Goal: Check status: Check status

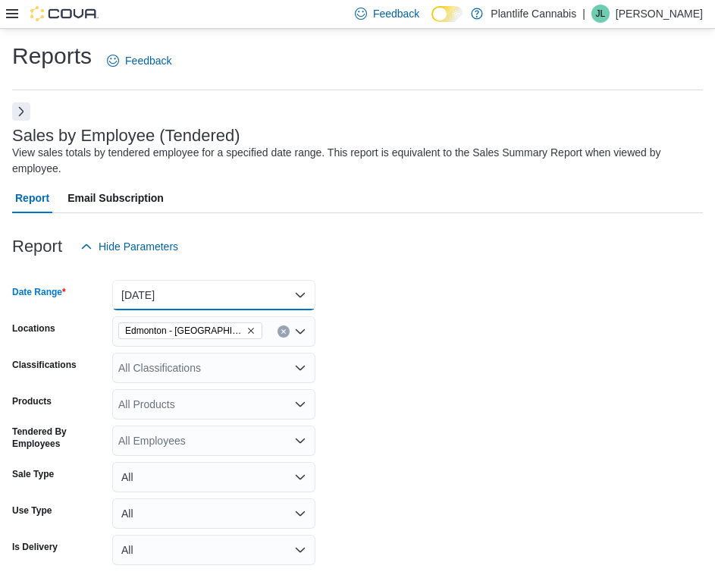
click at [241, 287] on button "[DATE]" at bounding box center [213, 295] width 203 height 30
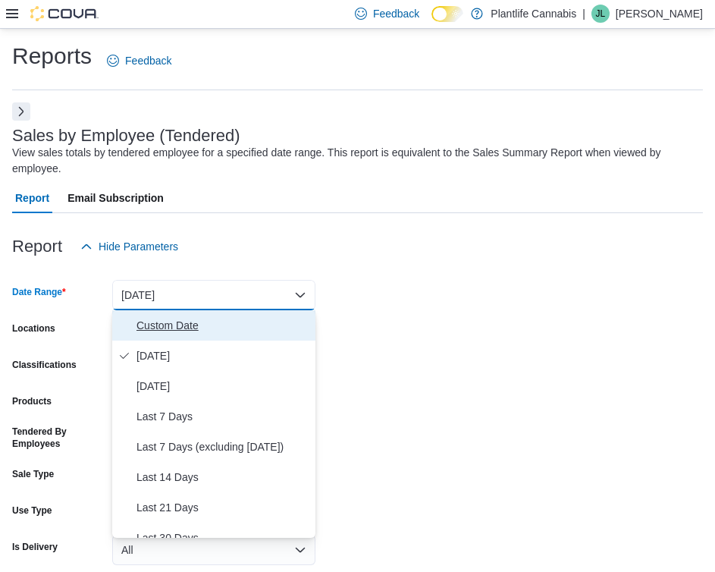
click at [237, 326] on span "Custom Date" at bounding box center [222, 325] width 173 height 18
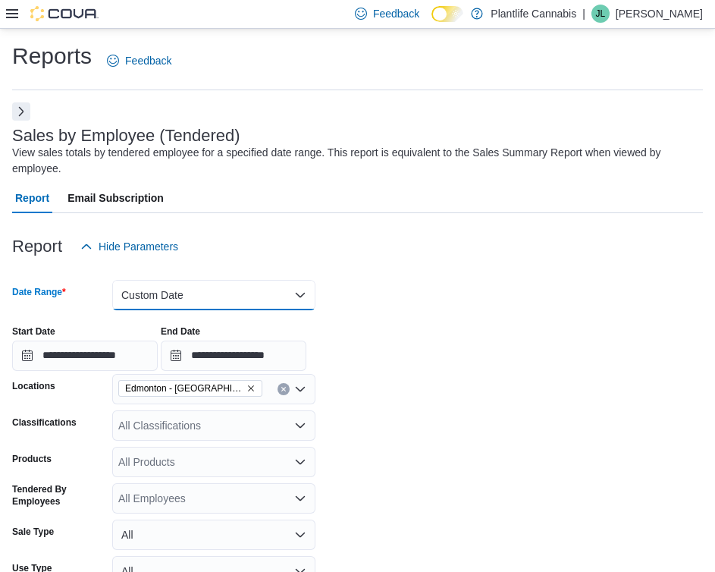
click at [233, 293] on button "Custom Date" at bounding box center [213, 295] width 203 height 30
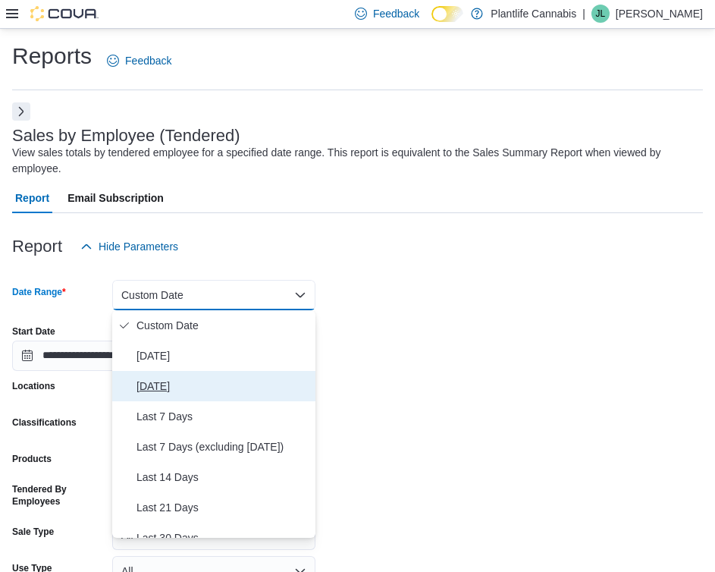
click at [237, 384] on span "[DATE]" at bounding box center [222, 386] width 173 height 18
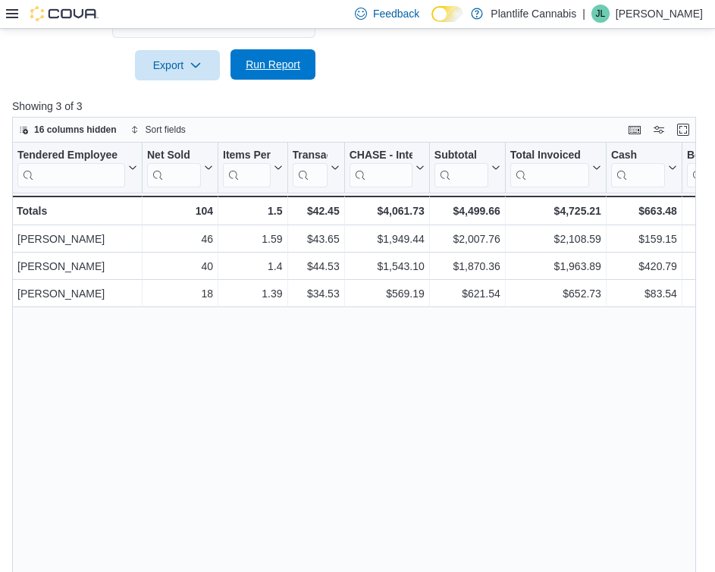
scroll to position [529, 0]
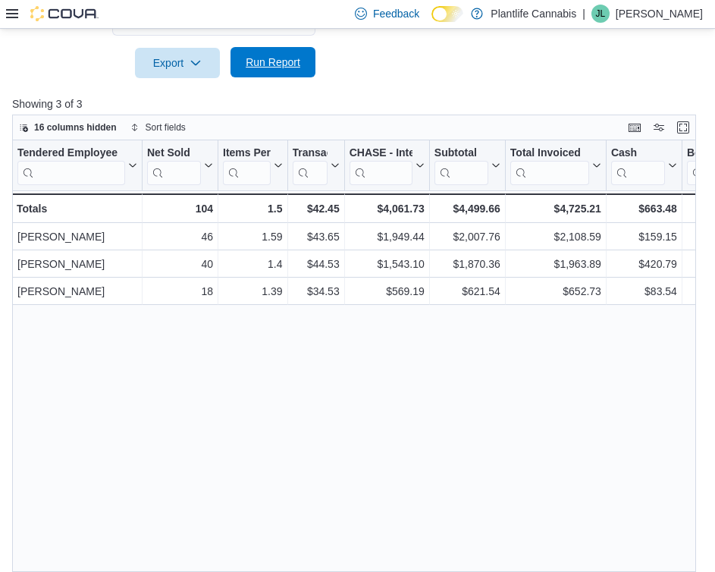
click at [271, 70] on span "Run Report" at bounding box center [273, 62] width 67 height 30
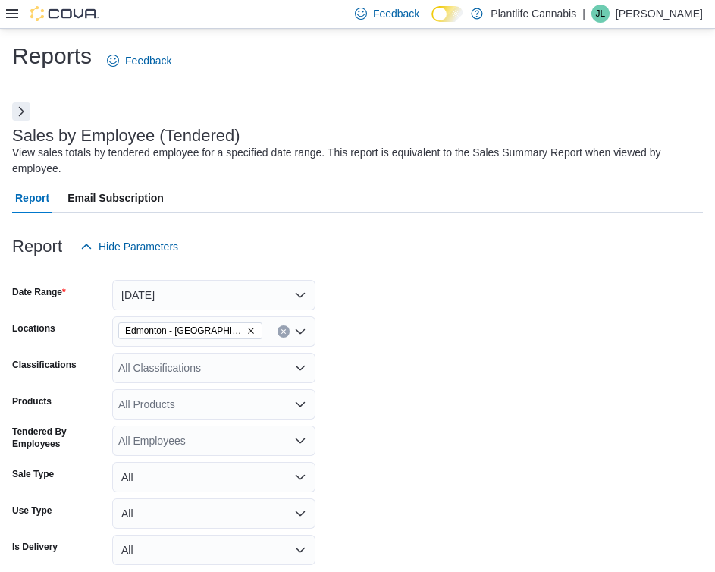
click at [203, 375] on div "All Classifications" at bounding box center [213, 368] width 203 height 30
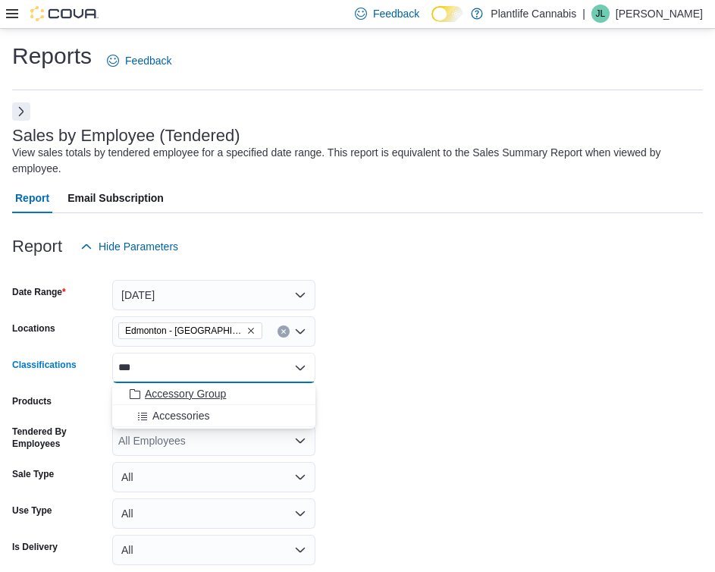
type input "***"
click at [205, 392] on span "Accessory Group" at bounding box center [185, 393] width 81 height 15
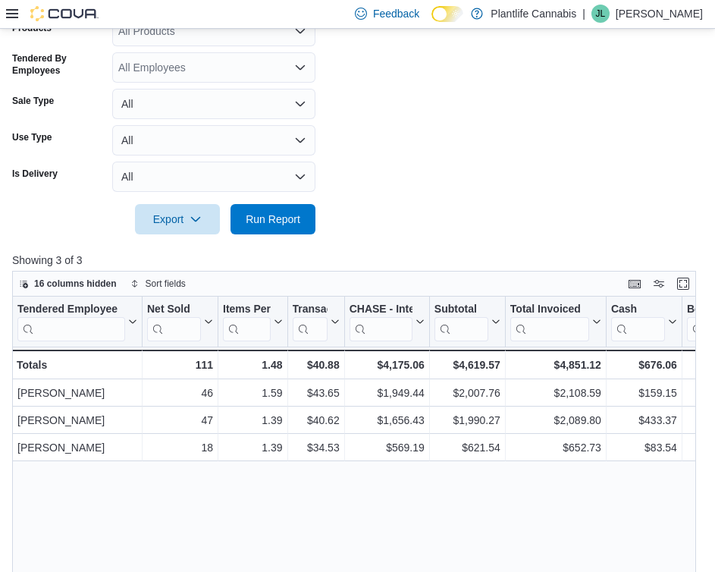
scroll to position [395, 0]
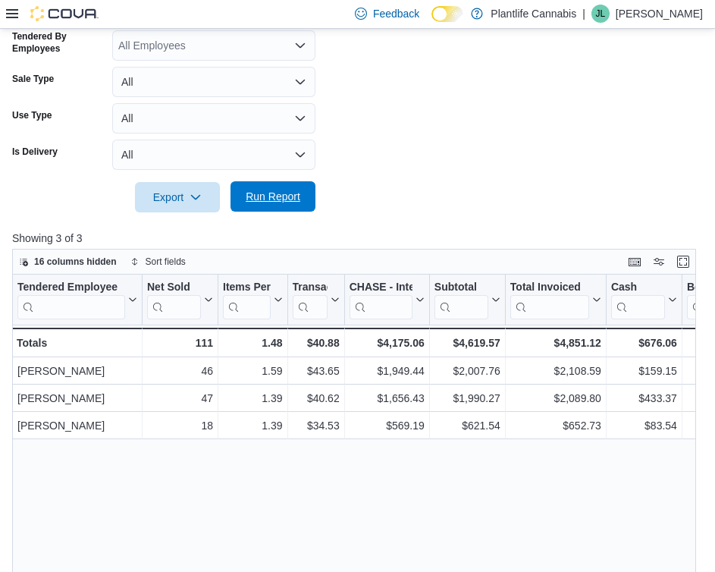
click at [304, 202] on span "Run Report" at bounding box center [273, 196] width 67 height 30
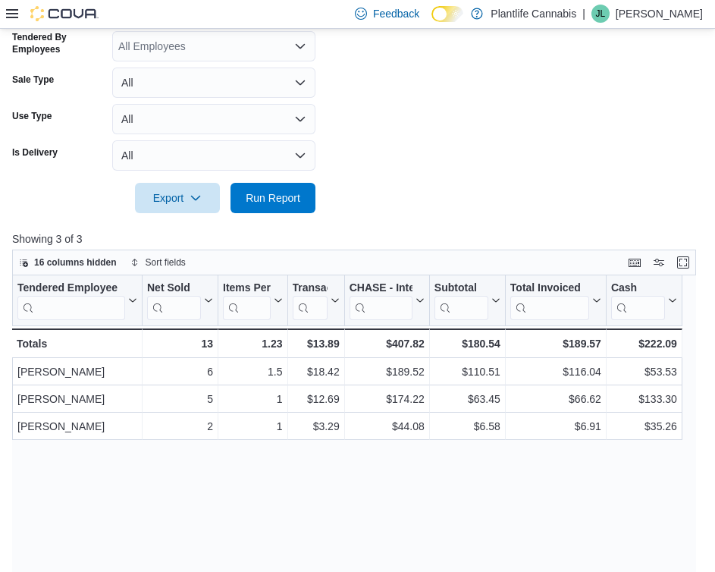
scroll to position [392, 0]
